Goal: Information Seeking & Learning: Learn about a topic

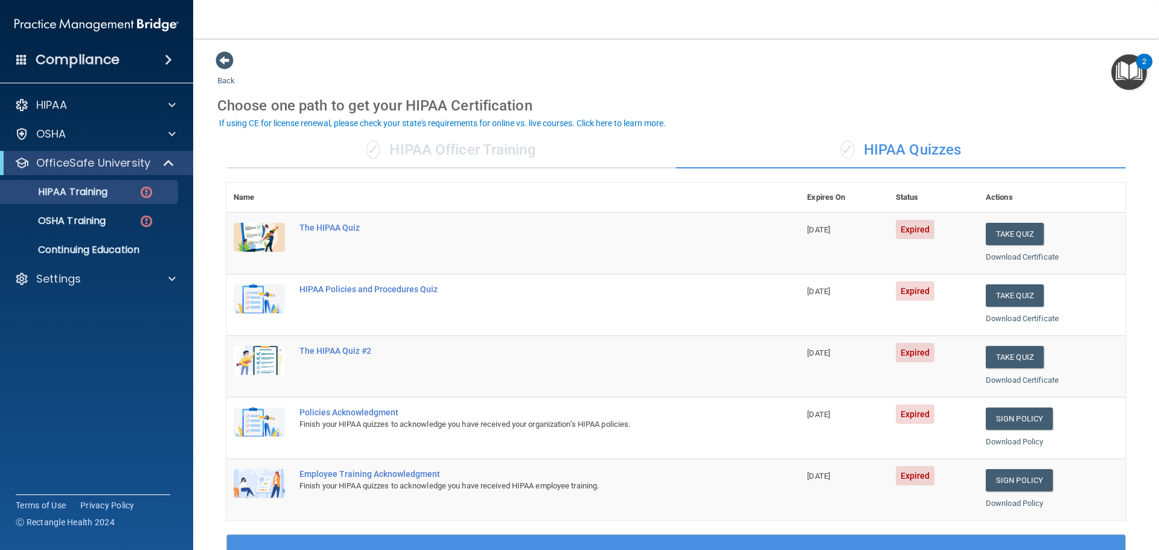
click at [485, 159] on div "✓ HIPAA Officer Training" at bounding box center [451, 150] width 450 height 36
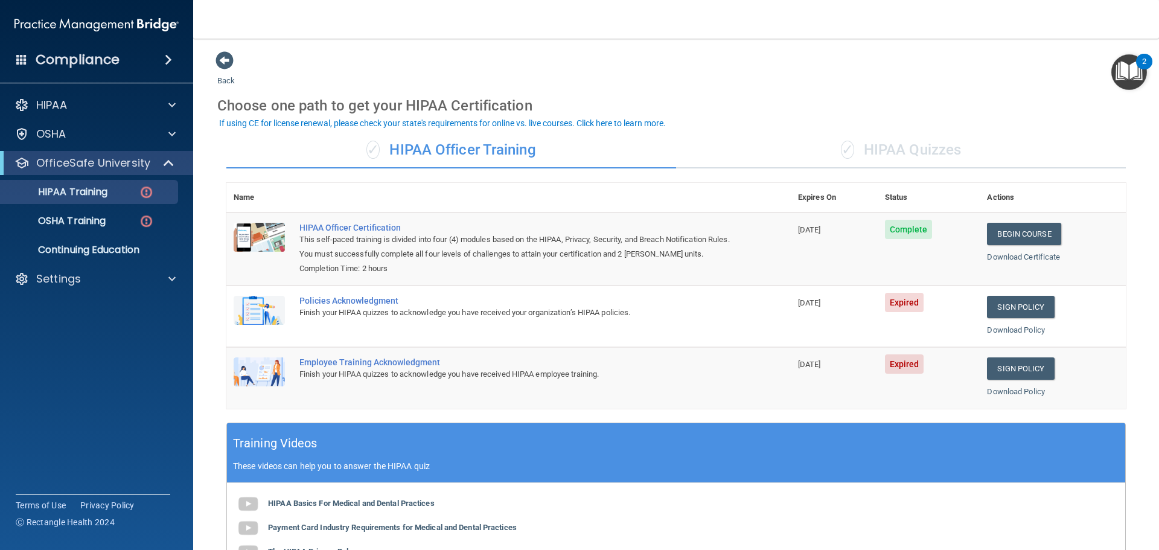
click at [890, 148] on div "✓ HIPAA Quizzes" at bounding box center [901, 150] width 450 height 36
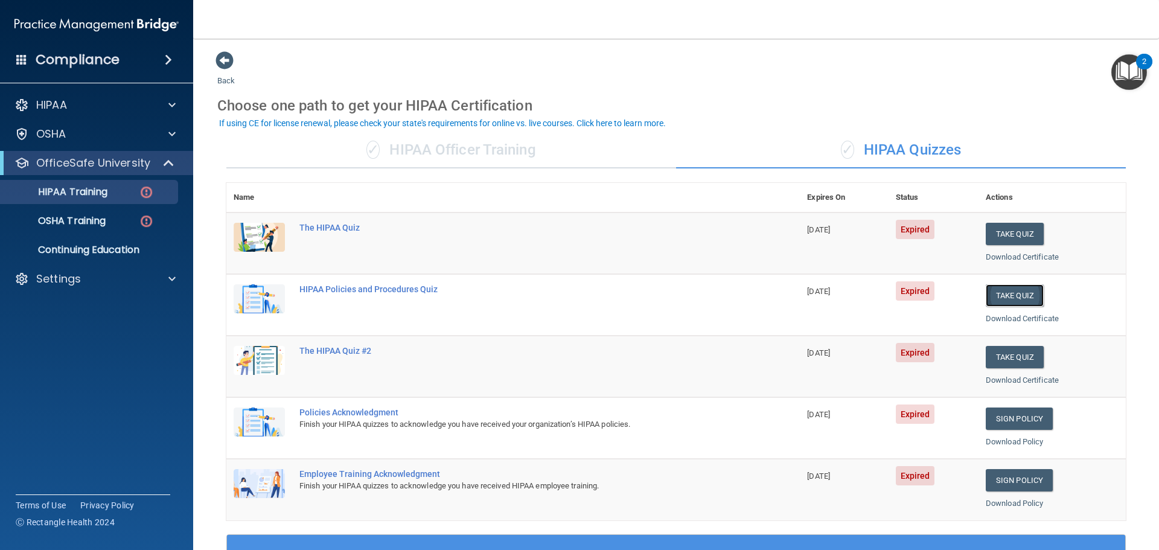
click at [996, 295] on button "Take Quiz" at bounding box center [1014, 295] width 58 height 22
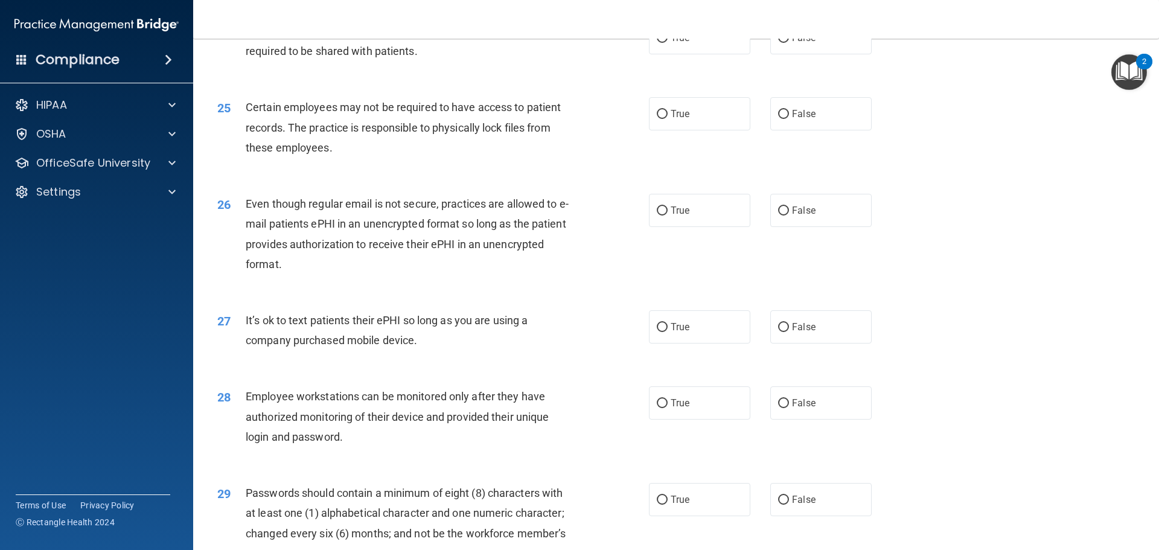
scroll to position [2480, 0]
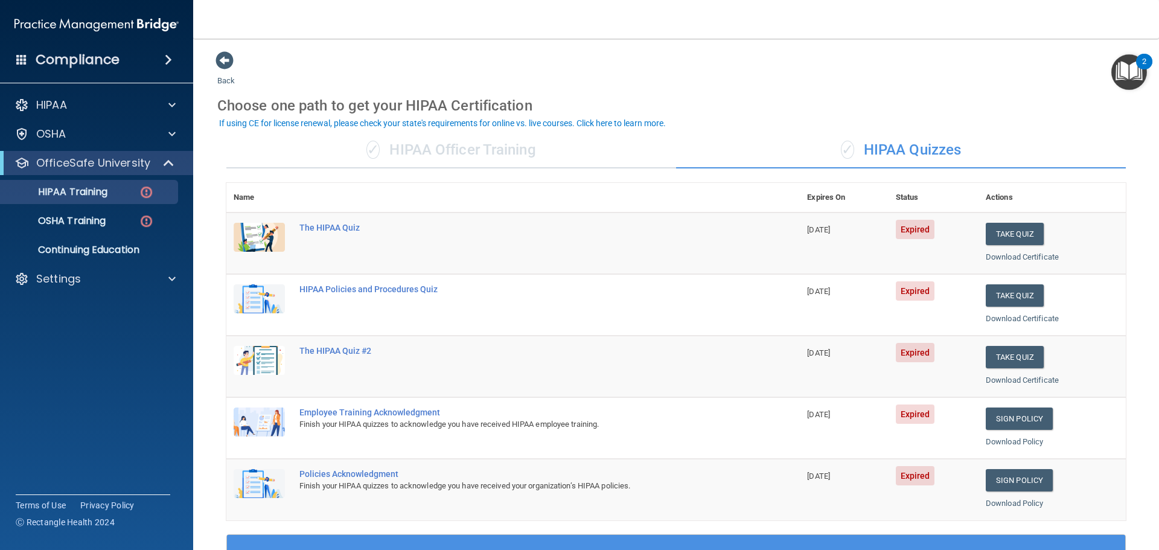
click at [401, 144] on div "✓ HIPAA Officer Training" at bounding box center [451, 150] width 450 height 36
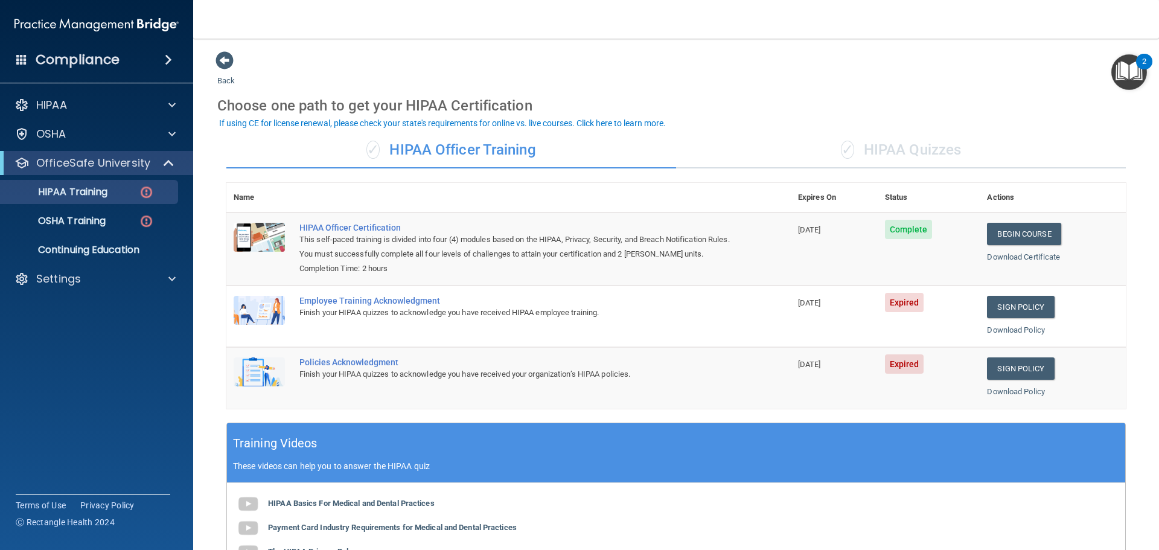
click at [917, 150] on div "✓ HIPAA Quizzes" at bounding box center [901, 150] width 450 height 36
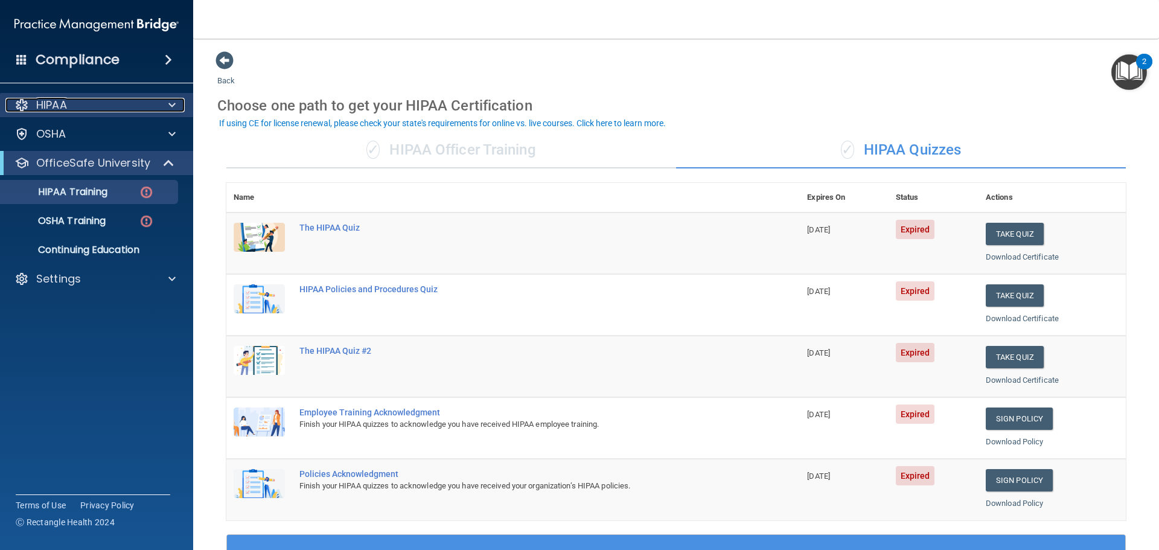
click at [93, 107] on div "HIPAA" at bounding box center [80, 105] width 150 height 14
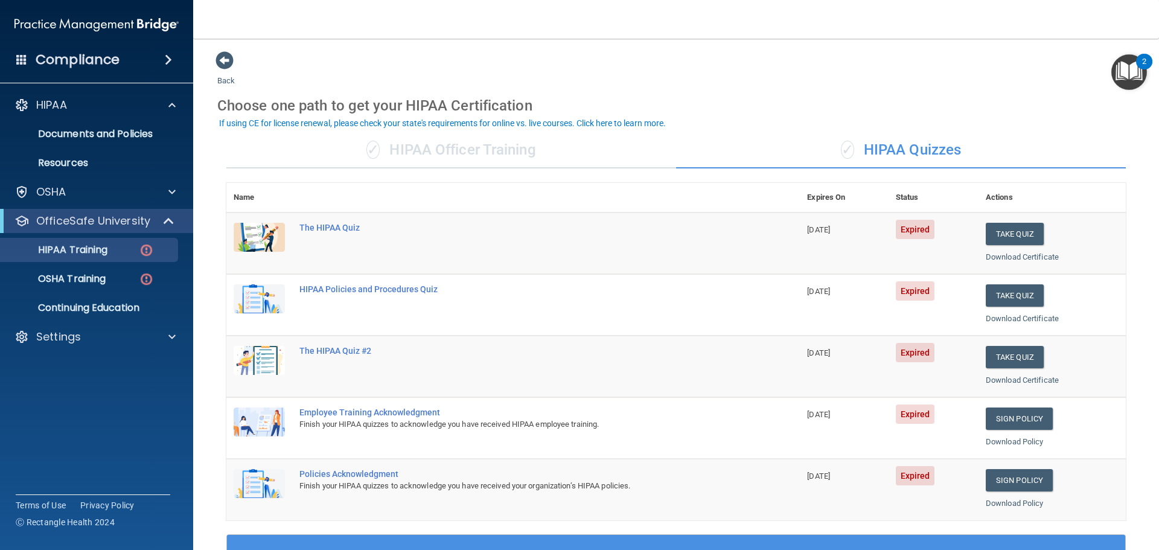
click at [124, 65] on div "Compliance" at bounding box center [96, 59] width 193 height 27
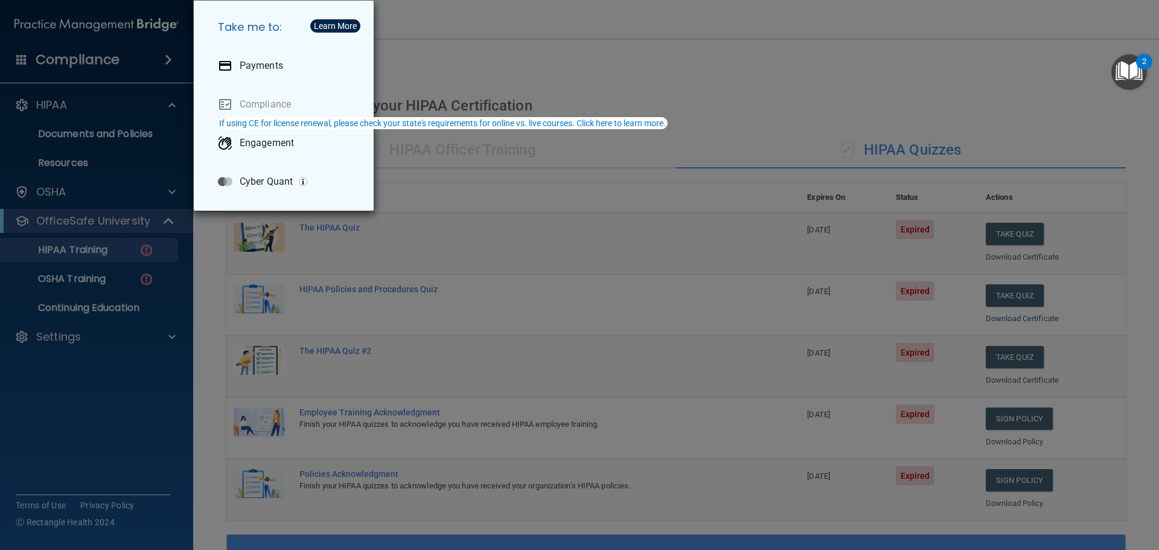
drag, startPoint x: 76, startPoint y: 365, endPoint x: 81, endPoint y: 398, distance: 32.9
click at [75, 386] on div "Take me to: Payments Compliance Engagement Cyber Quant" at bounding box center [579, 275] width 1159 height 550
drag, startPoint x: 81, startPoint y: 398, endPoint x: 100, endPoint y: 362, distance: 40.5
click at [84, 391] on div "Take me to: Payments Compliance Engagement Cyber Quant" at bounding box center [579, 275] width 1159 height 550
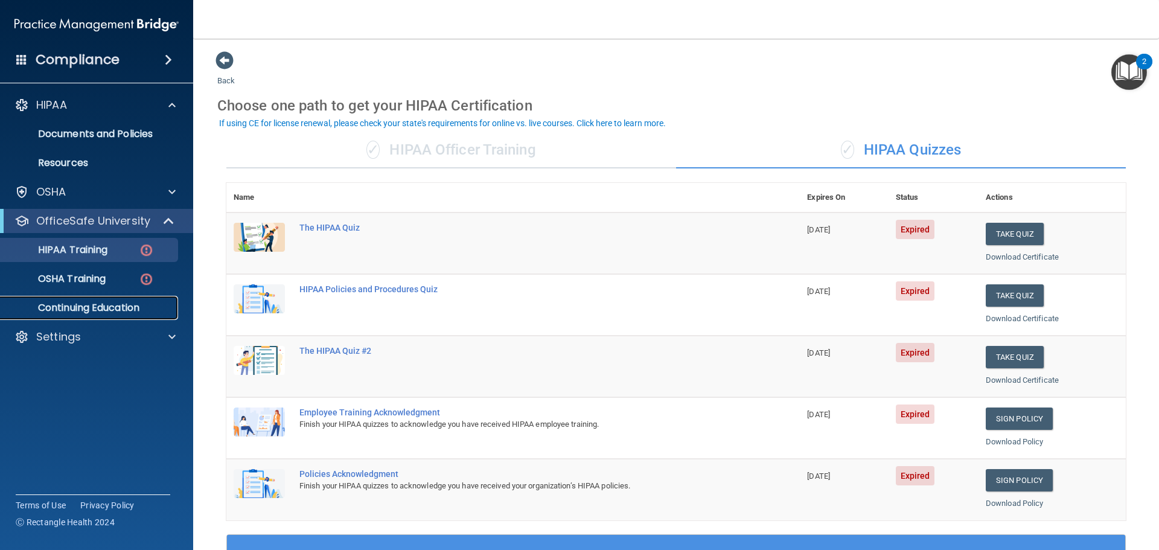
click at [112, 308] on p "Continuing Education" at bounding box center [90, 308] width 165 height 12
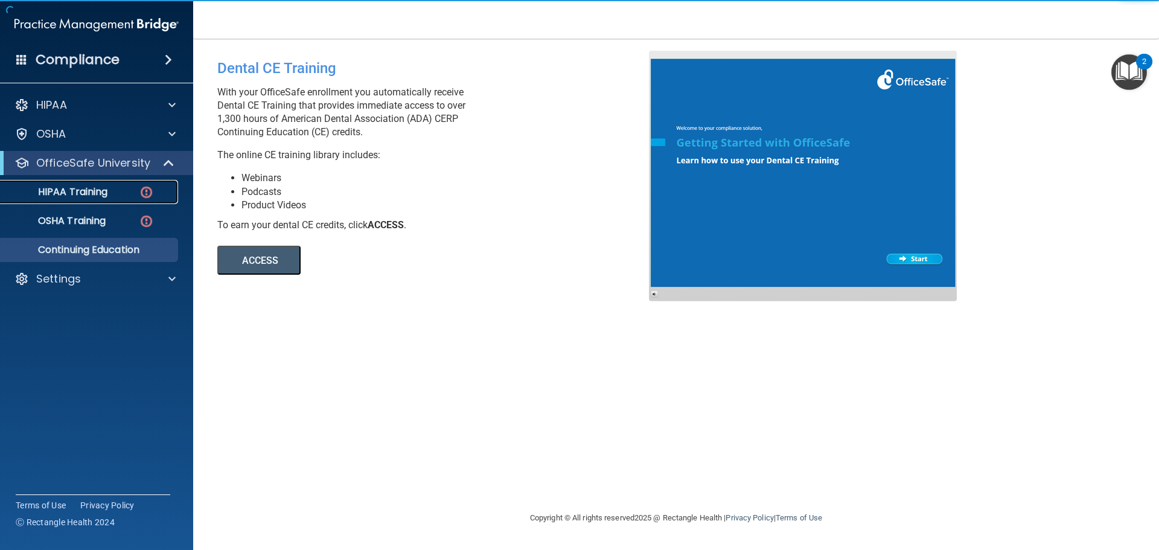
click at [84, 187] on p "HIPAA Training" at bounding box center [58, 192] width 100 height 12
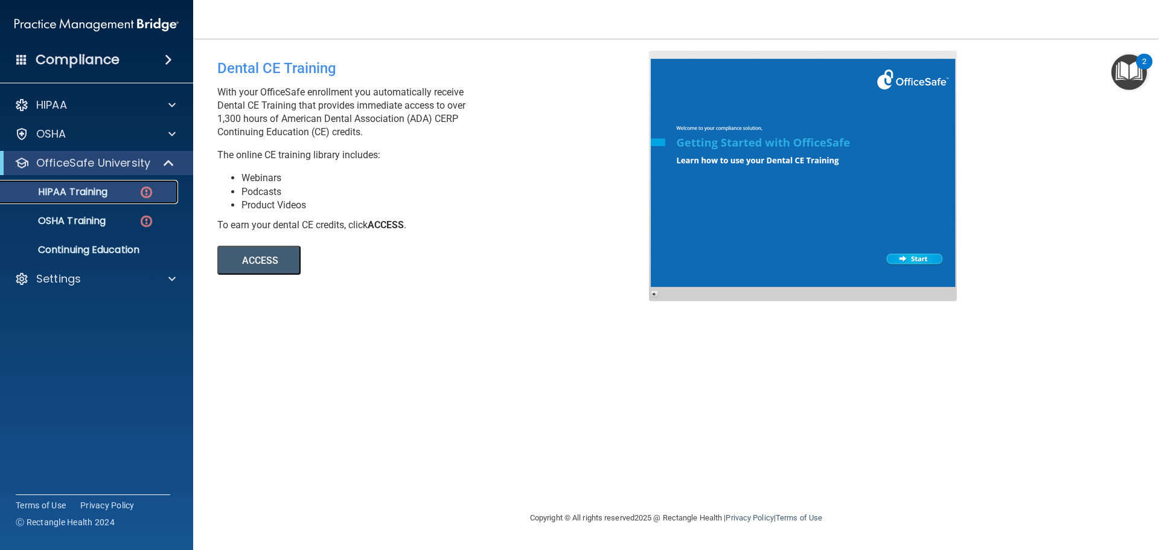
click at [84, 191] on p "HIPAA Training" at bounding box center [58, 192] width 100 height 12
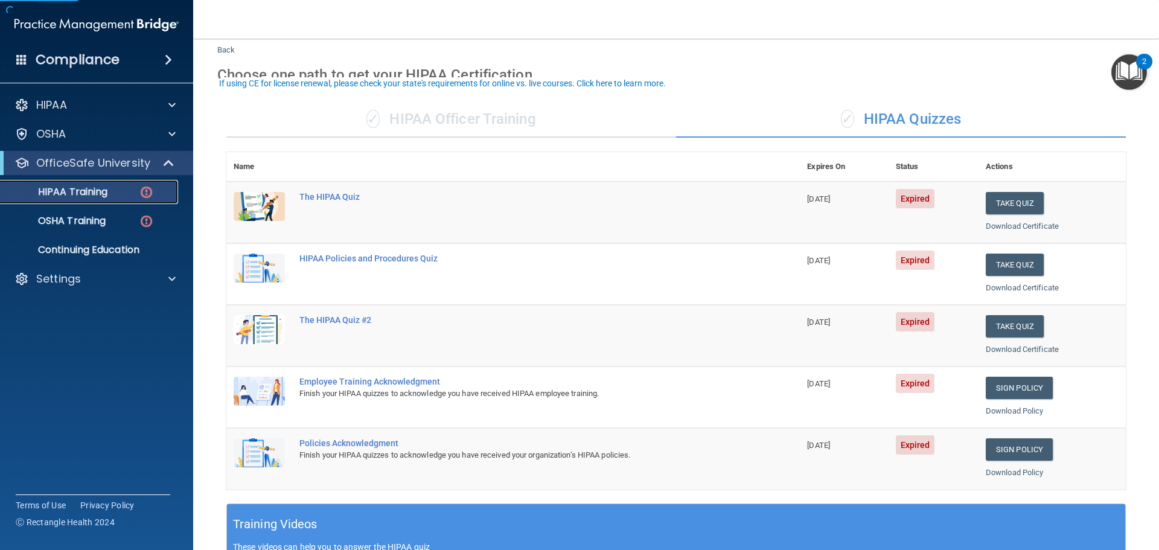
scroll to position [60, 0]
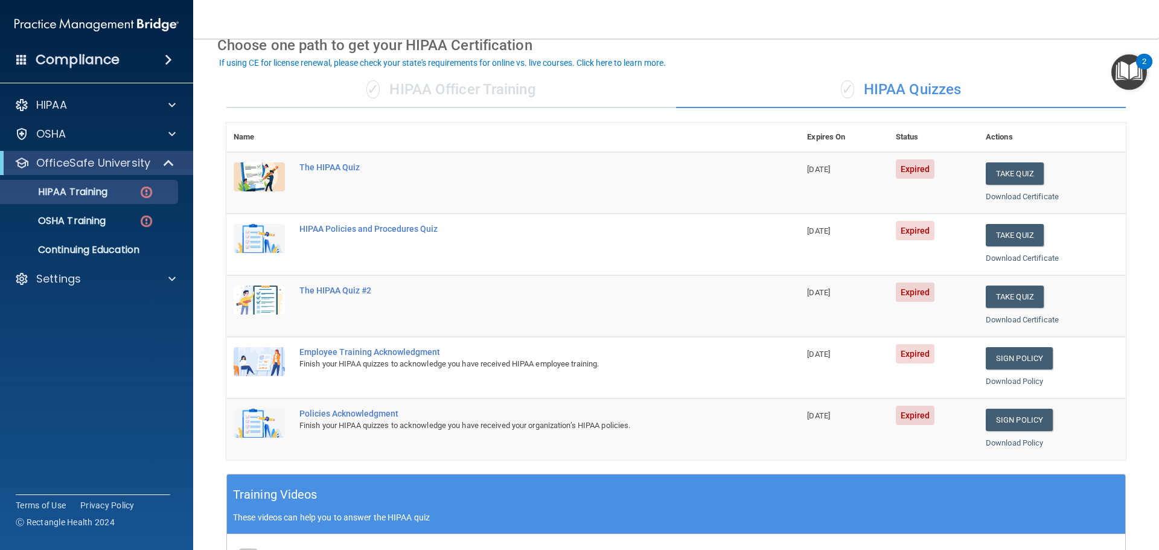
drag, startPoint x: 797, startPoint y: 172, endPoint x: 847, endPoint y: 171, distance: 50.7
click at [847, 171] on td "[DATE]" at bounding box center [844, 183] width 88 height 62
click at [998, 197] on link "Download Certificate" at bounding box center [1021, 196] width 73 height 9
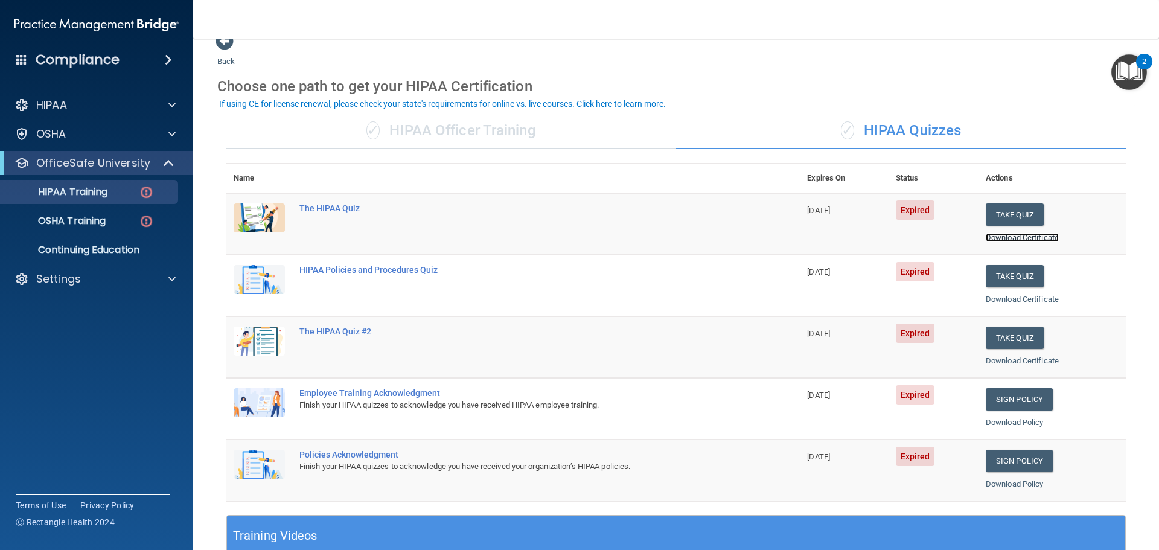
scroll to position [0, 0]
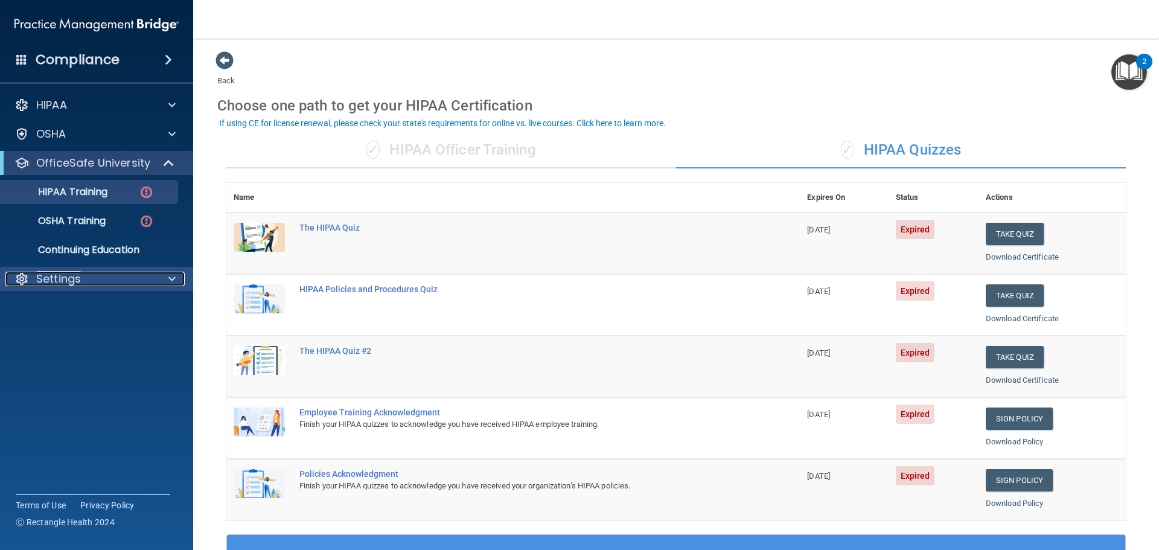
click at [88, 278] on div "Settings" at bounding box center [80, 279] width 150 height 14
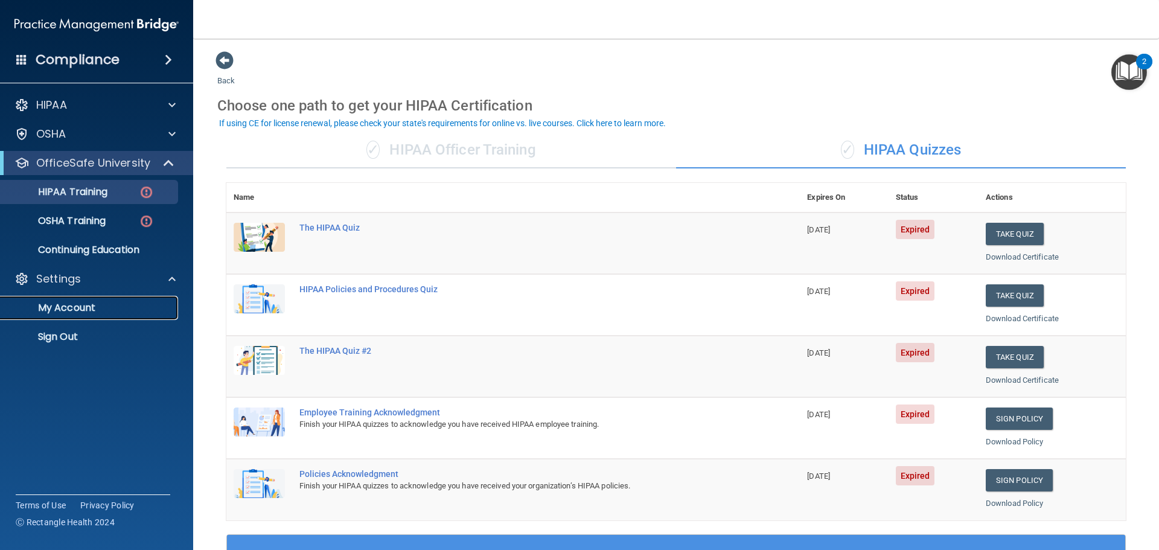
click at [84, 310] on p "My Account" at bounding box center [90, 308] width 165 height 12
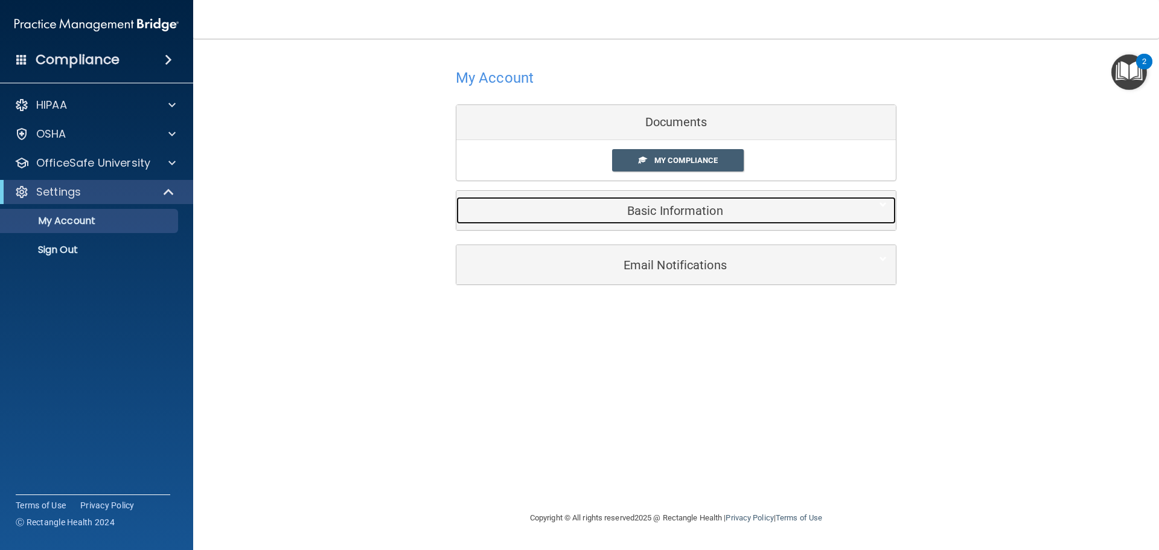
click at [596, 215] on h5 "Basic Information" at bounding box center [657, 210] width 384 height 13
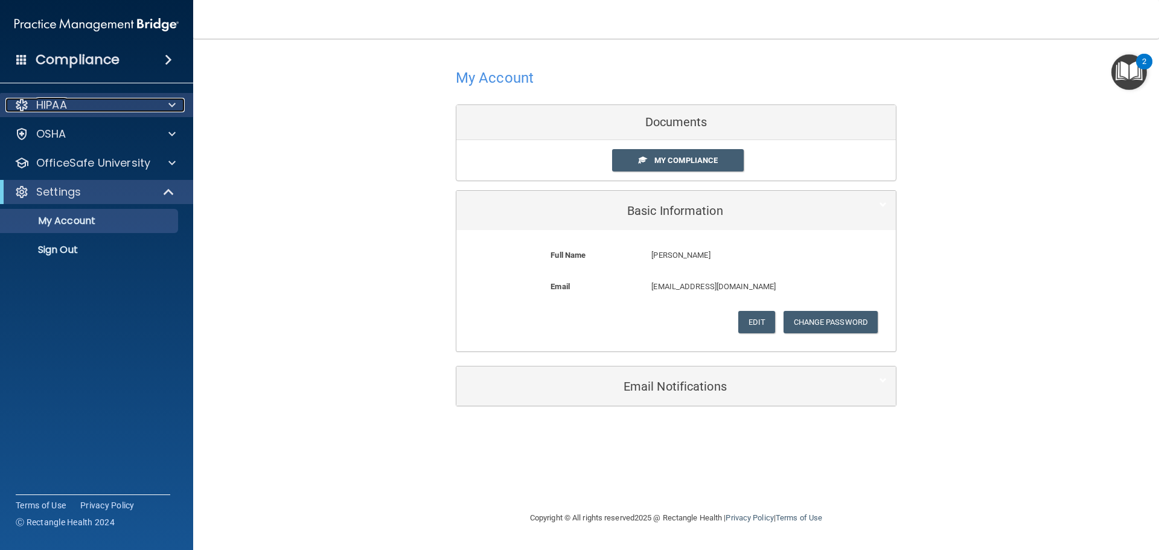
click at [74, 109] on div "HIPAA" at bounding box center [80, 105] width 150 height 14
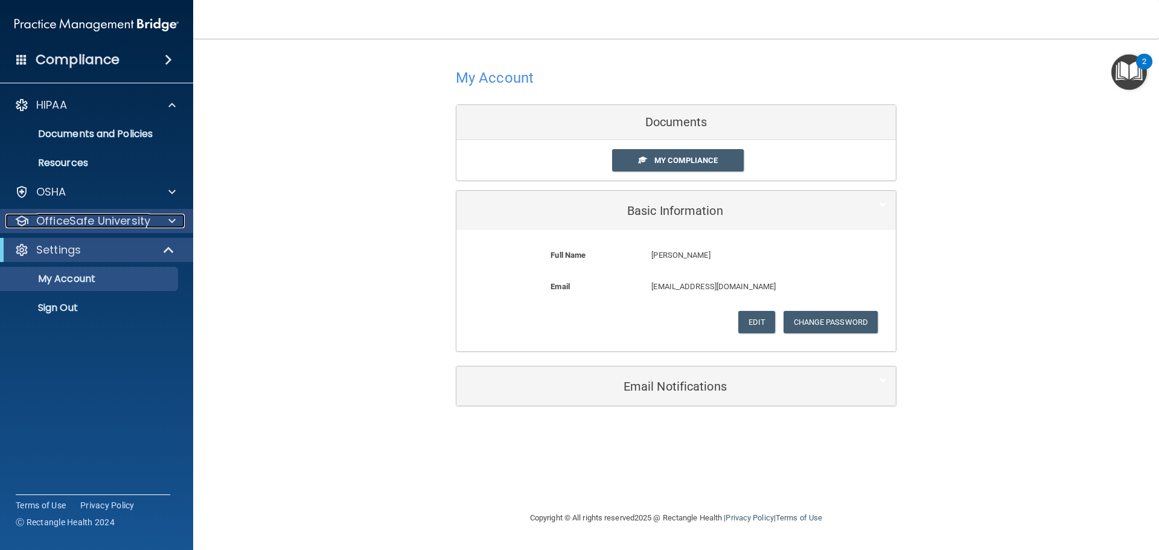
click at [72, 217] on p "OfficeSafe University" at bounding box center [93, 221] width 114 height 14
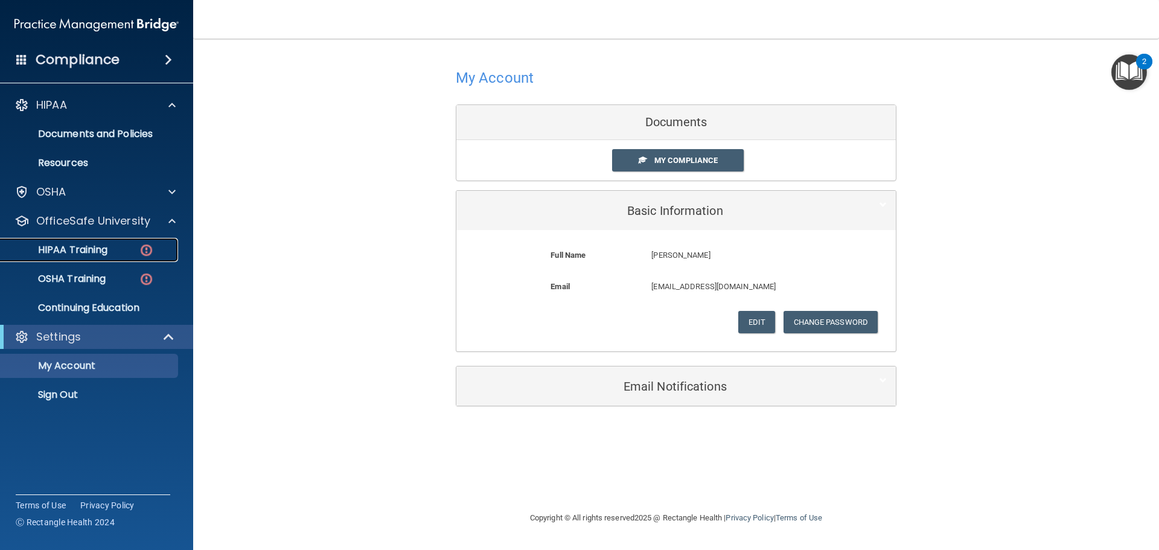
click at [74, 245] on p "HIPAA Training" at bounding box center [58, 250] width 100 height 12
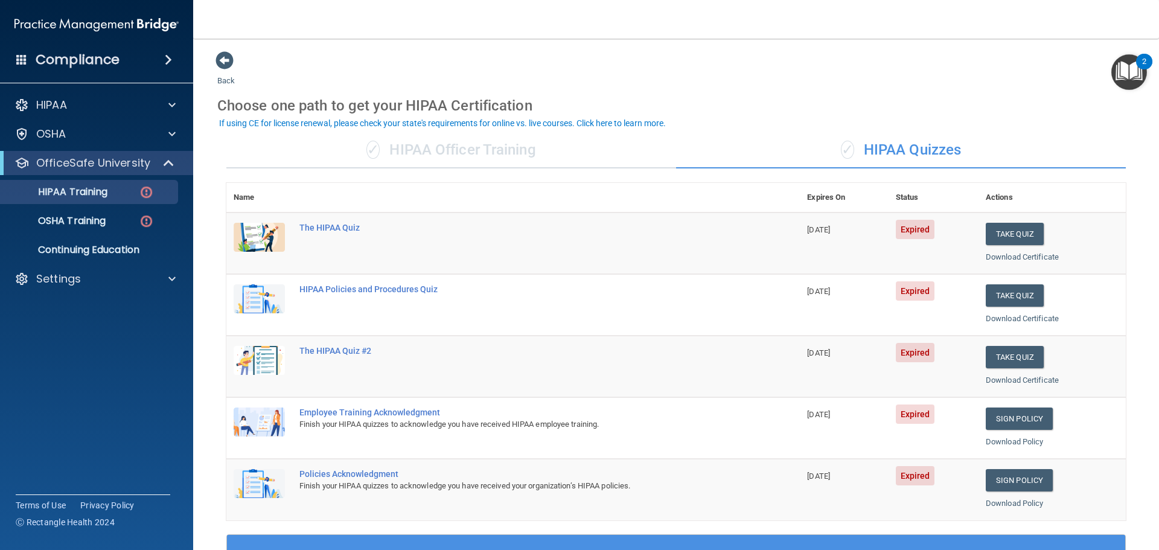
click at [442, 161] on div "✓ HIPAA Officer Training" at bounding box center [451, 150] width 450 height 36
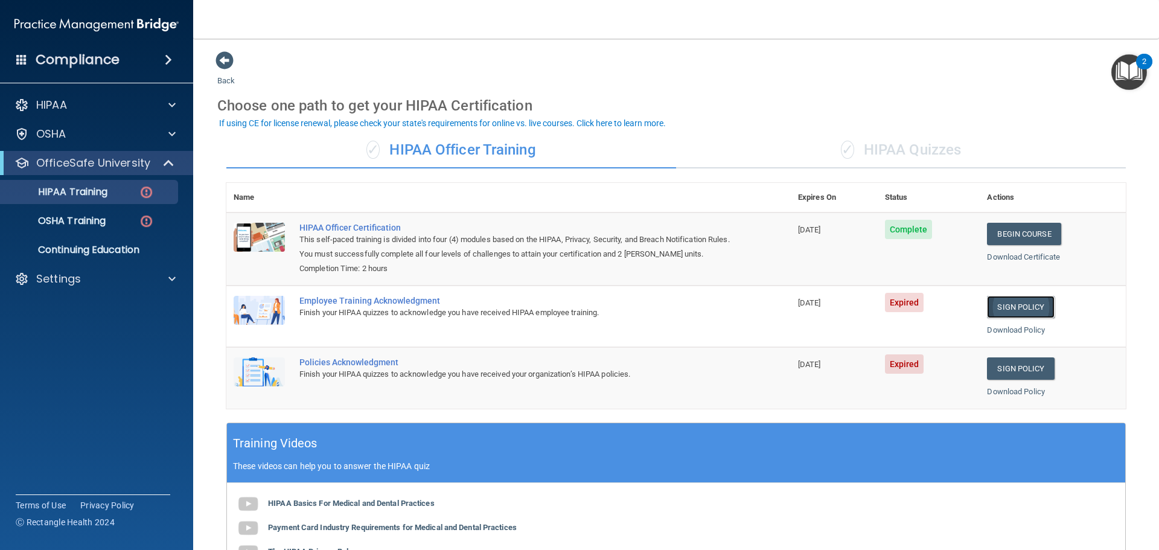
click at [1008, 310] on link "Sign Policy" at bounding box center [1020, 307] width 67 height 22
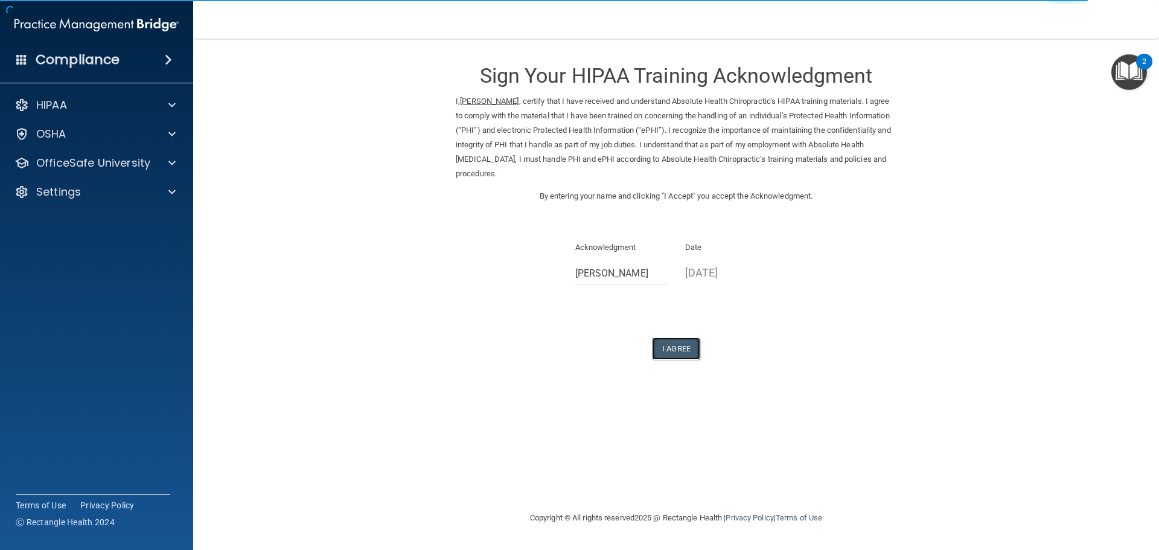
click at [680, 345] on button "I Agree" at bounding box center [676, 348] width 48 height 22
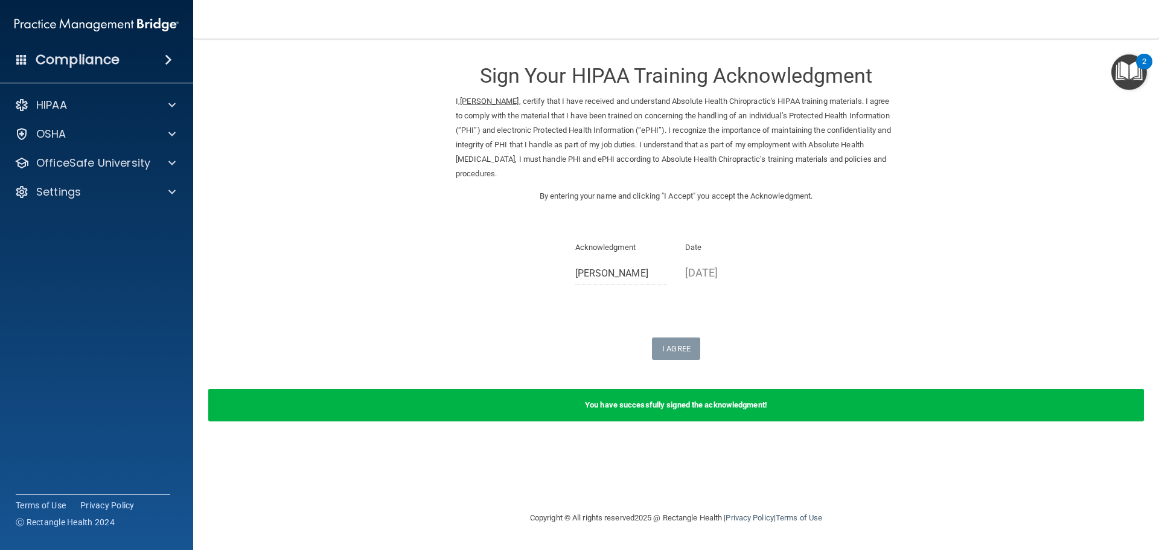
drag, startPoint x: 684, startPoint y: 270, endPoint x: 746, endPoint y: 274, distance: 62.3
click at [746, 274] on div "Date 10/07/2025" at bounding box center [731, 265] width 110 height 51
click at [80, 163] on p "OfficeSafe University" at bounding box center [93, 163] width 114 height 14
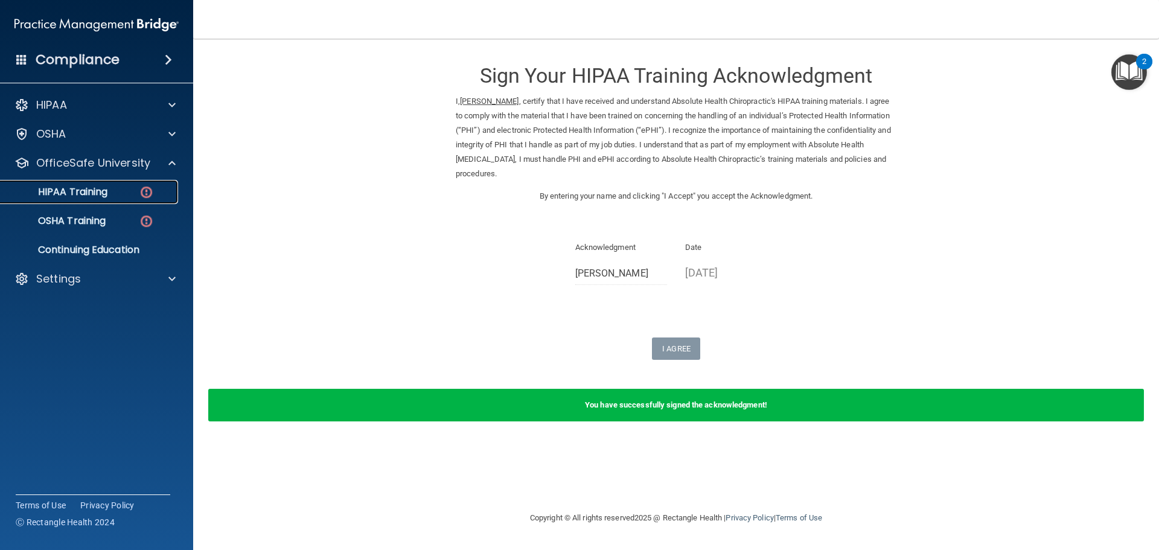
click at [93, 193] on p "HIPAA Training" at bounding box center [58, 192] width 100 height 12
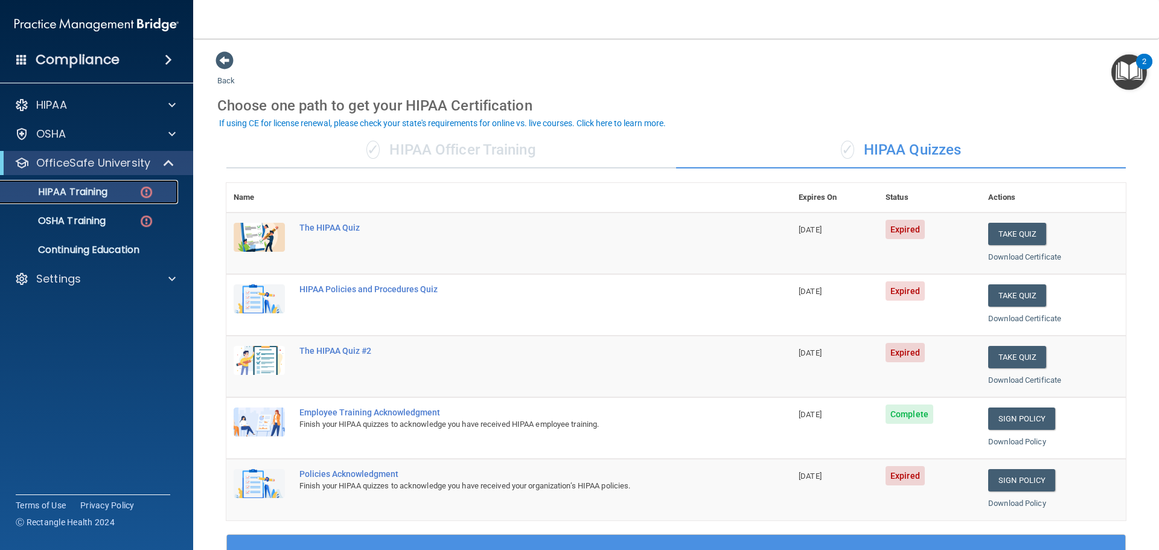
scroll to position [181, 0]
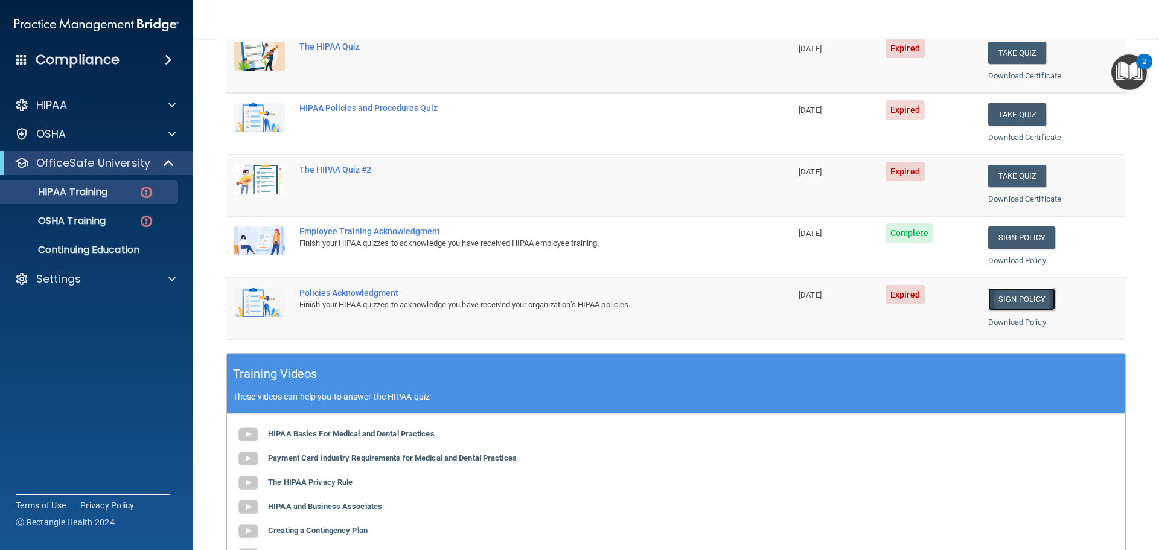
click at [1025, 299] on link "Sign Policy" at bounding box center [1021, 299] width 67 height 22
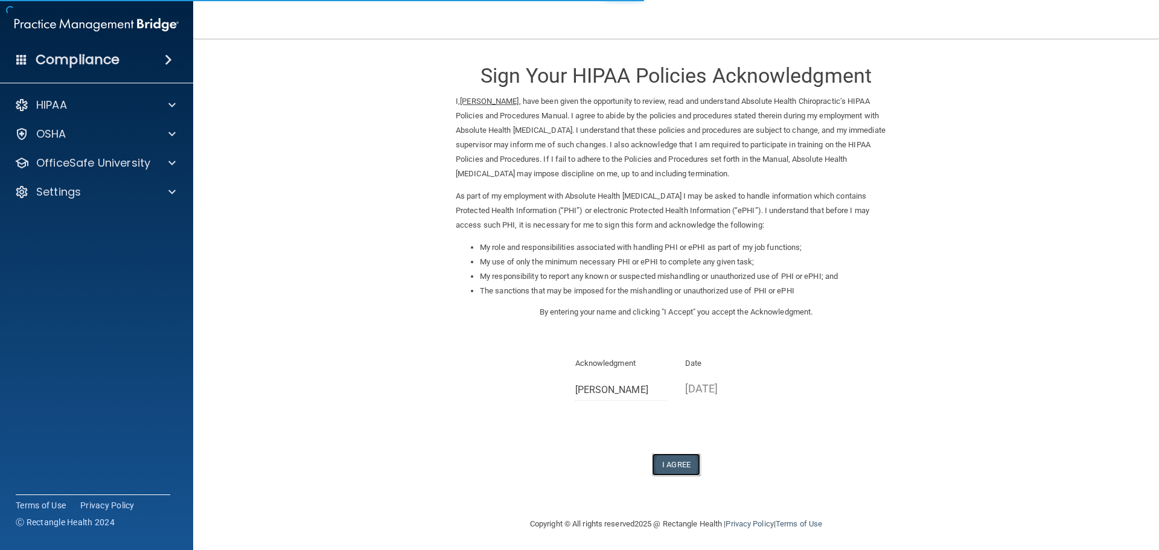
click at [673, 465] on button "I Agree" at bounding box center [676, 464] width 48 height 22
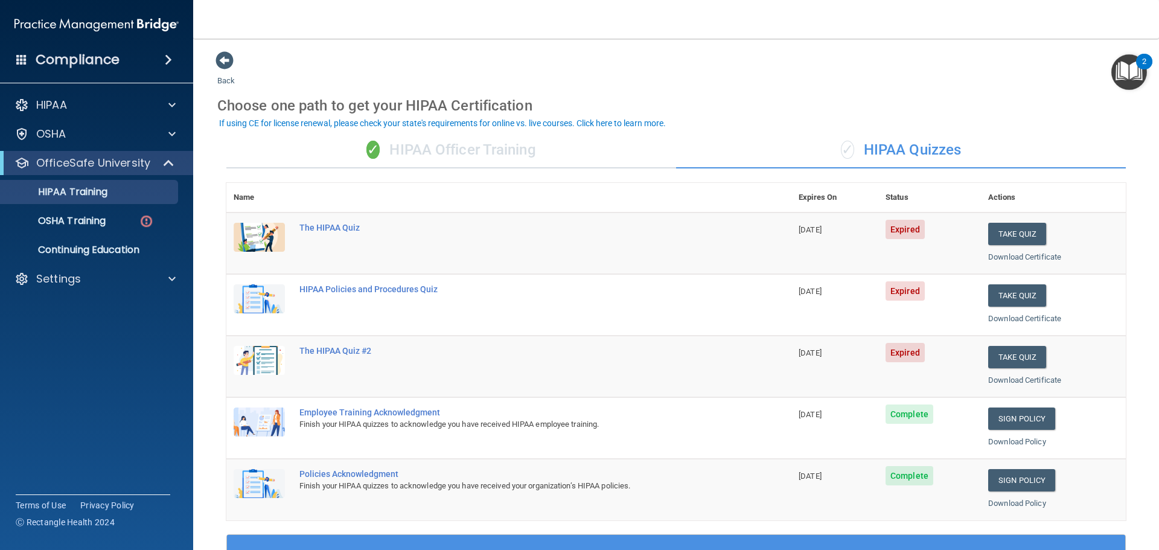
click at [488, 147] on div "✓ HIPAA Officer Training" at bounding box center [451, 150] width 450 height 36
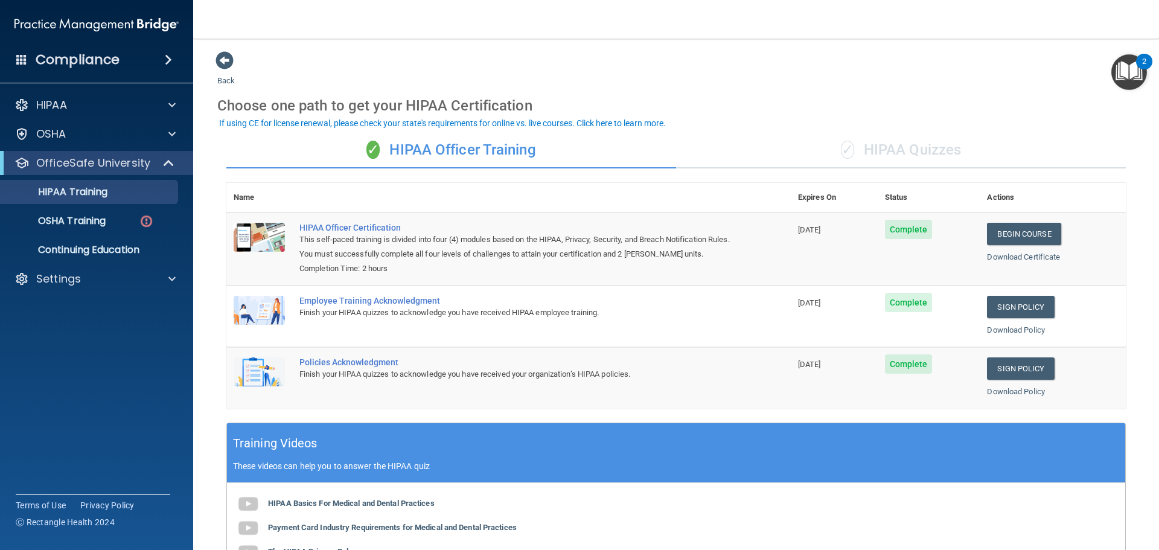
click at [884, 154] on div "✓ HIPAA Quizzes" at bounding box center [901, 150] width 450 height 36
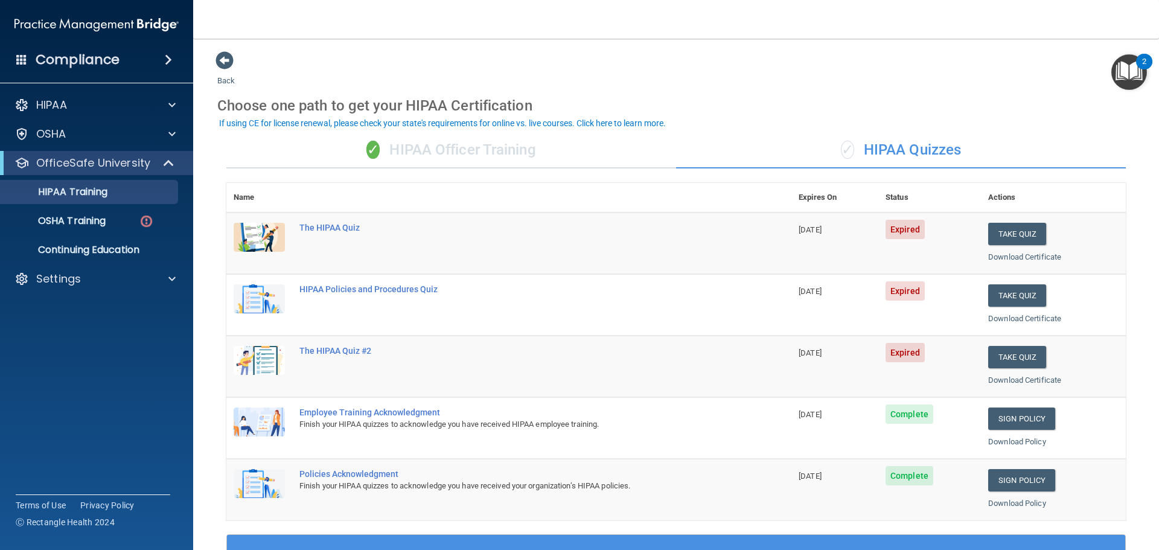
click at [476, 156] on div "✓ HIPAA Officer Training" at bounding box center [451, 150] width 450 height 36
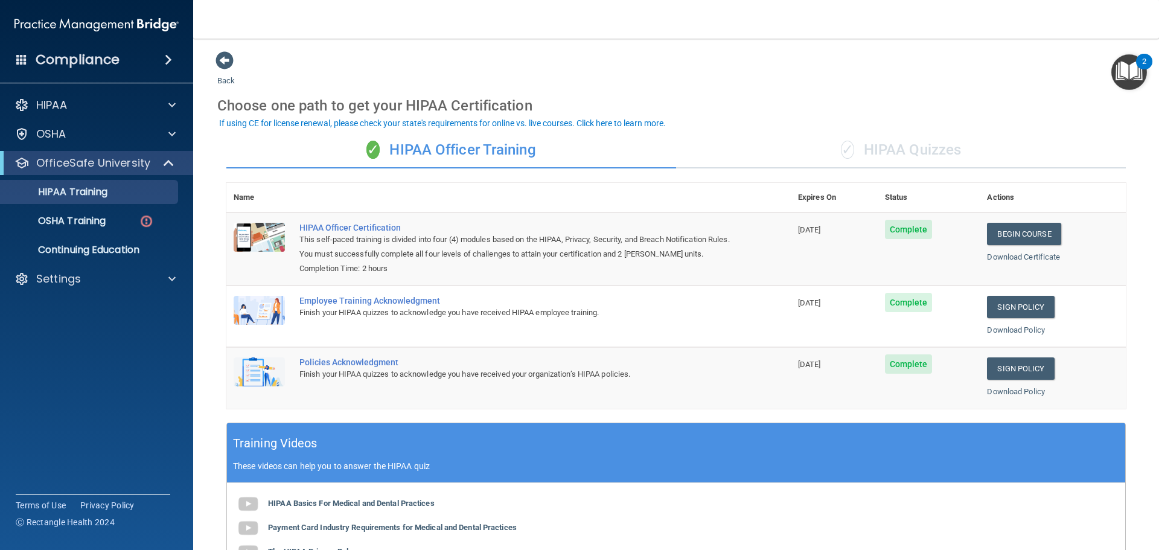
click at [904, 147] on div "✓ HIPAA Quizzes" at bounding box center [901, 150] width 450 height 36
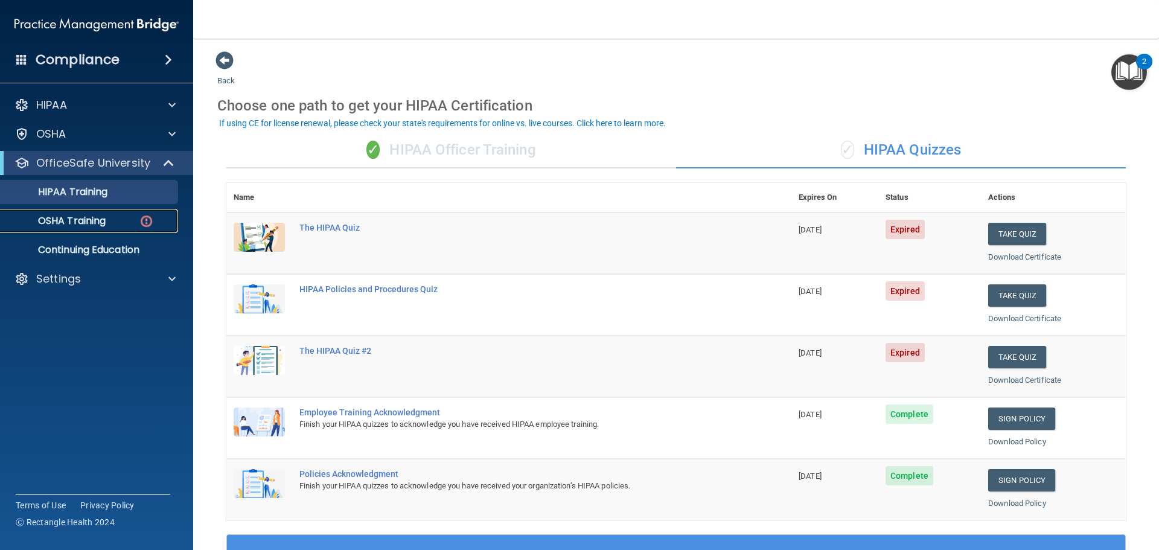
click at [109, 223] on div "OSHA Training" at bounding box center [90, 221] width 165 height 12
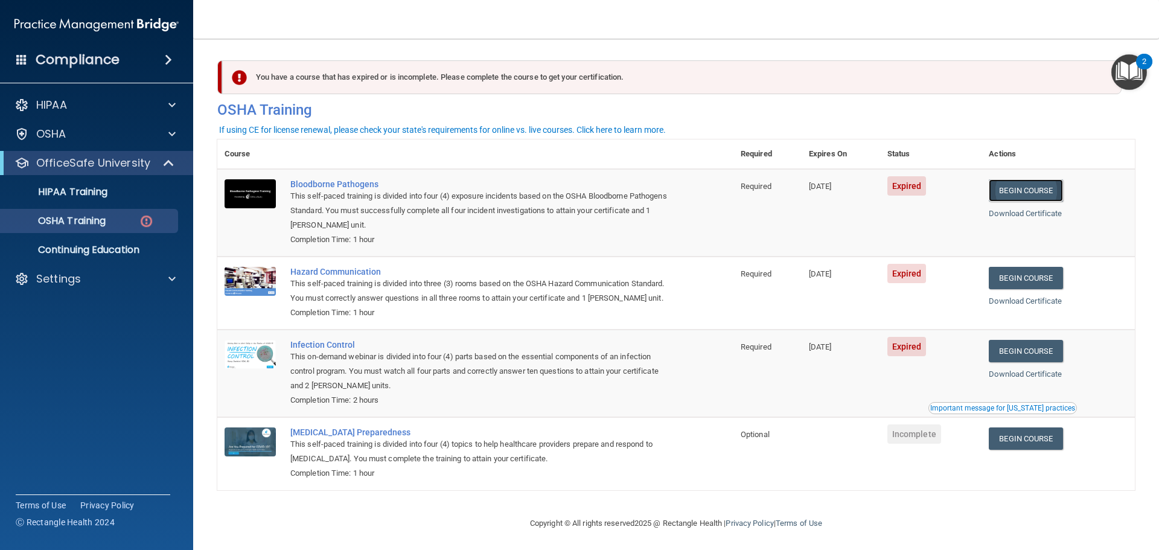
click at [1018, 190] on link "Begin Course" at bounding box center [1026, 190] width 74 height 22
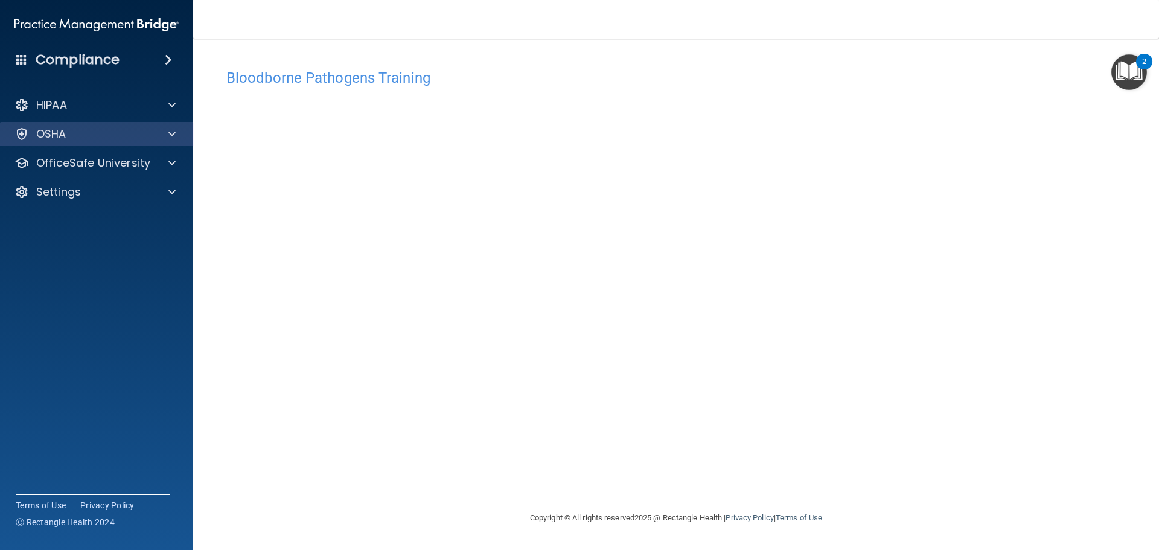
click at [113, 141] on div "OSHA" at bounding box center [97, 134] width 194 height 24
click at [167, 133] on div at bounding box center [170, 134] width 30 height 14
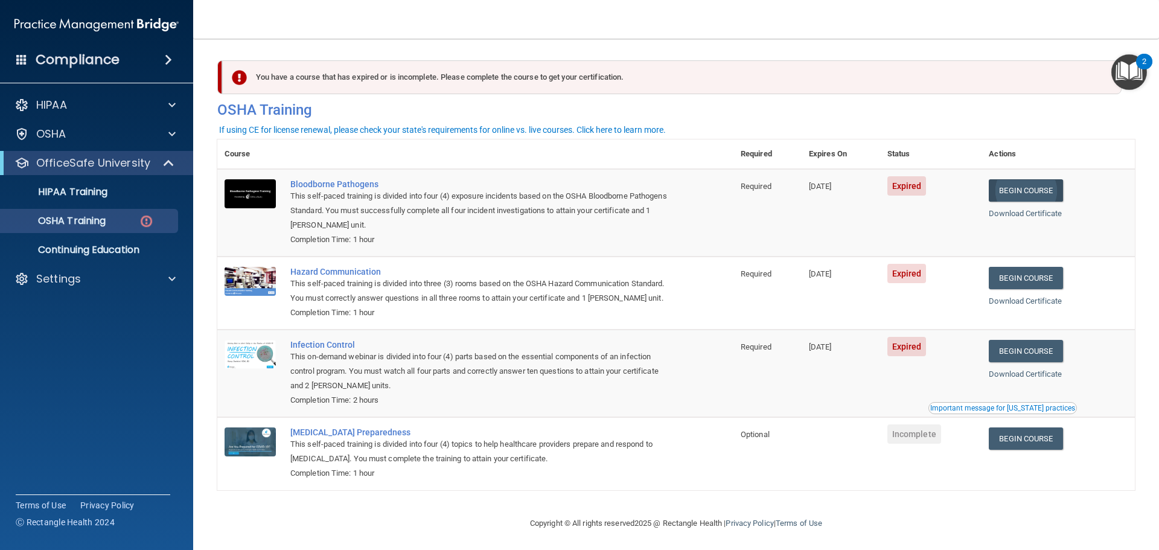
click at [1031, 194] on link "Begin Course" at bounding box center [1026, 190] width 74 height 22
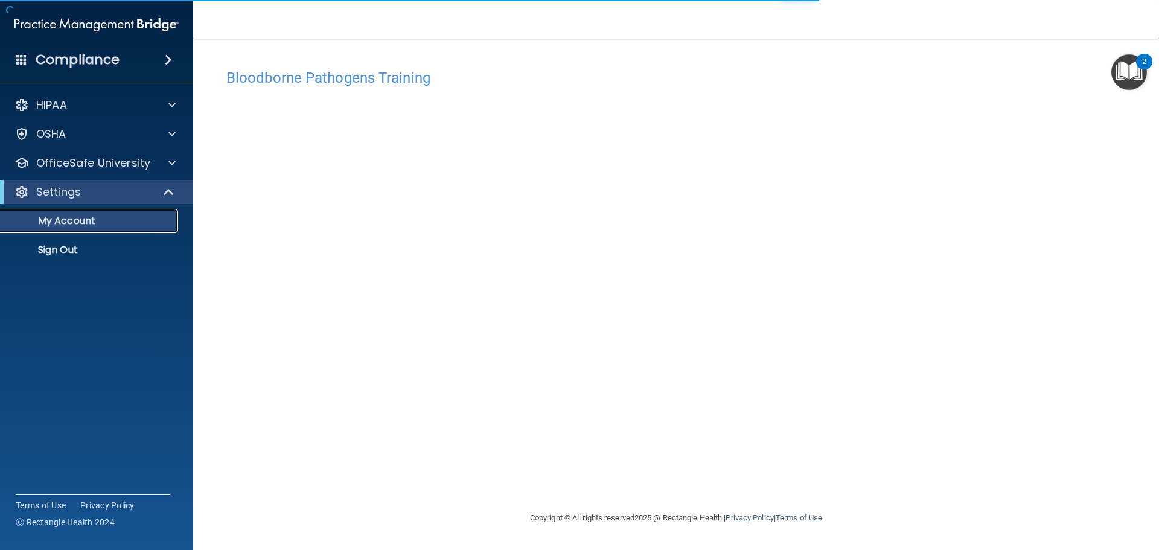
click at [148, 224] on p "My Account" at bounding box center [90, 221] width 165 height 12
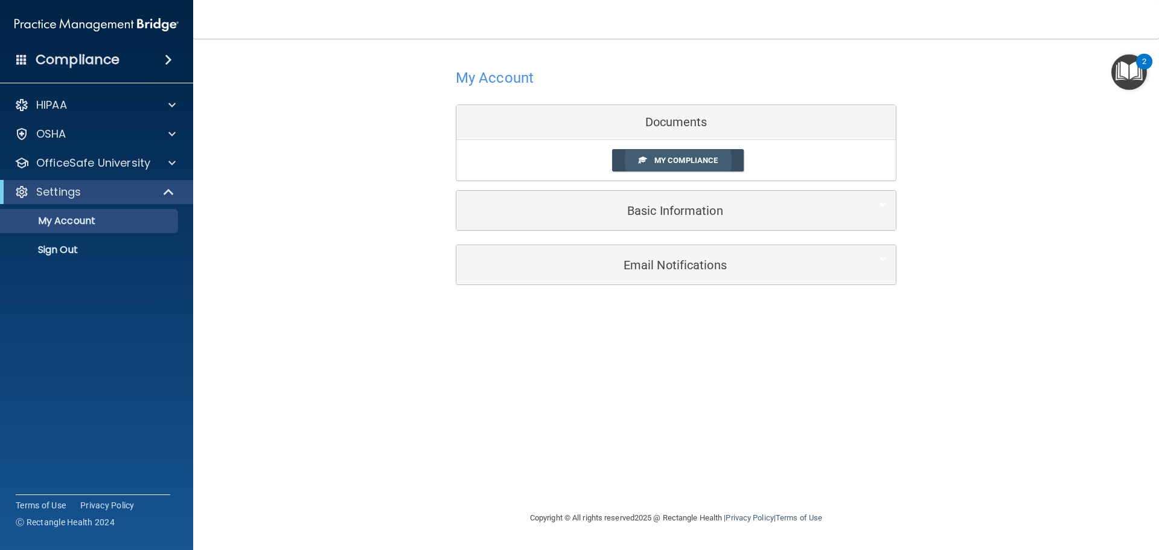
click at [674, 158] on span "My Compliance" at bounding box center [685, 160] width 63 height 9
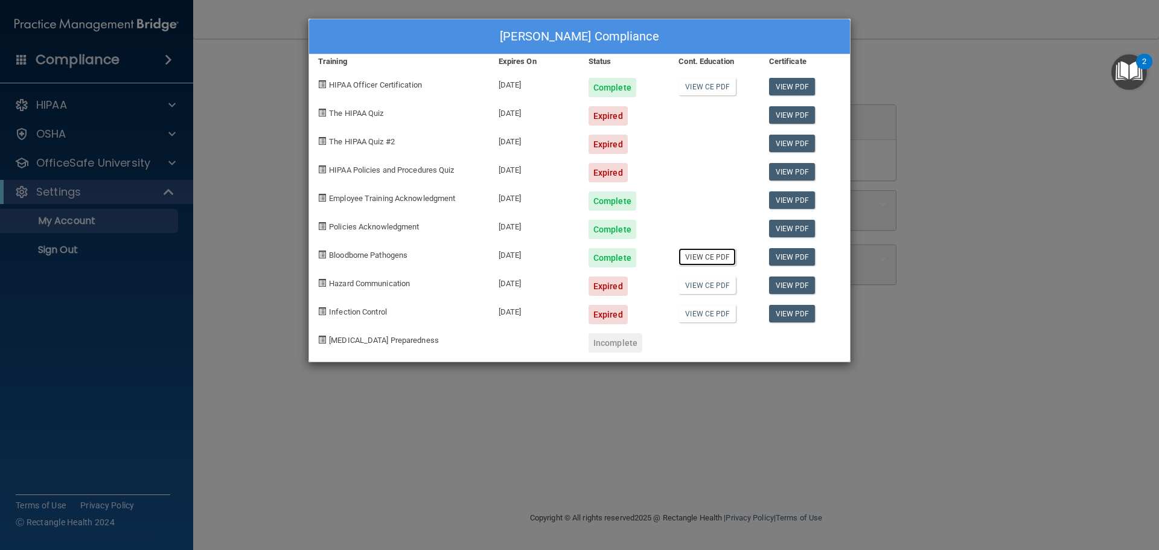
click at [721, 257] on link "View CE PDF" at bounding box center [706, 257] width 57 height 18
click at [710, 286] on link "View CE PDF" at bounding box center [706, 285] width 57 height 18
click at [705, 315] on link "View CE PDF" at bounding box center [706, 314] width 57 height 18
